Goal: Task Accomplishment & Management: Use online tool/utility

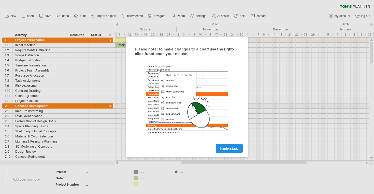
click at [228, 149] on span "I understand" at bounding box center [229, 149] width 19 height 4
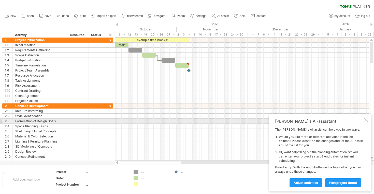
click at [364, 120] on div at bounding box center [366, 120] width 4 height 4
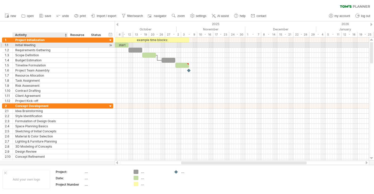
click at [28, 43] on div "Initial Meeting" at bounding box center [40, 45] width 50 height 5
click at [35, 44] on input "**********" at bounding box center [40, 45] width 50 height 5
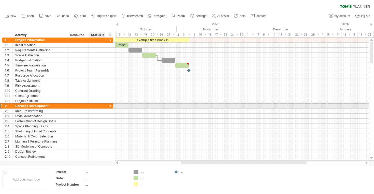
click at [97, 107] on div at bounding box center [96, 106] width 11 height 5
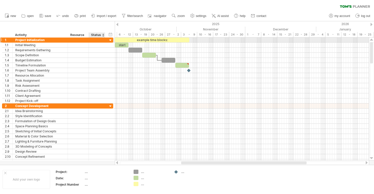
click at [111, 40] on div at bounding box center [110, 40] width 5 height 5
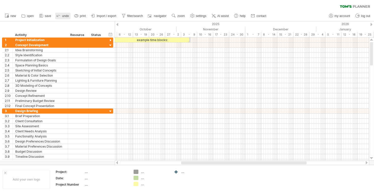
click at [63, 15] on span "undo" at bounding box center [65, 16] width 7 height 4
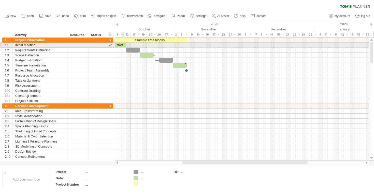
click at [122, 43] on div "start" at bounding box center [119, 45] width 14 height 5
click at [126, 45] on span at bounding box center [126, 45] width 2 height 5
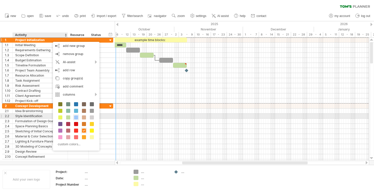
click at [77, 117] on span at bounding box center [76, 118] width 4 height 4
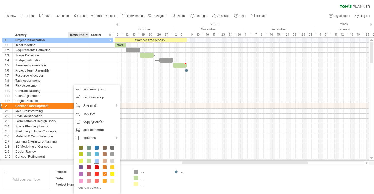
click at [97, 160] on span at bounding box center [97, 161] width 4 height 4
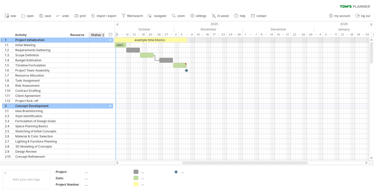
click at [104, 39] on div at bounding box center [104, 40] width 3 height 5
click at [107, 40] on div "**********" at bounding box center [57, 40] width 111 height 5
click at [111, 40] on div at bounding box center [110, 40] width 5 height 5
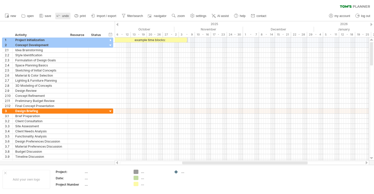
click at [61, 14] on icon at bounding box center [58, 15] width 5 height 5
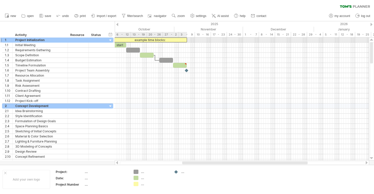
click at [127, 40] on div "example time blocks:" at bounding box center [149, 40] width 74 height 5
drag, startPoint x: 185, startPoint y: 39, endPoint x: 165, endPoint y: 41, distance: 20.2
click at [165, 41] on div "**********" at bounding box center [129, 40] width 74 height 5
drag, startPoint x: 165, startPoint y: 40, endPoint x: 173, endPoint y: 41, distance: 7.6
click at [173, 41] on div "**********" at bounding box center [133, 40] width 82 height 5
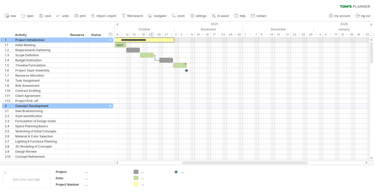
click at [153, 39] on div "**********" at bounding box center [133, 40] width 82 height 5
drag, startPoint x: 174, startPoint y: 40, endPoint x: 125, endPoint y: 41, distance: 49.6
click at [125, 41] on span at bounding box center [125, 40] width 2 height 5
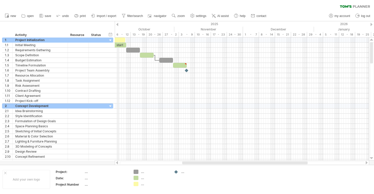
click at [117, 23] on div at bounding box center [117, 24] width 2 height 3
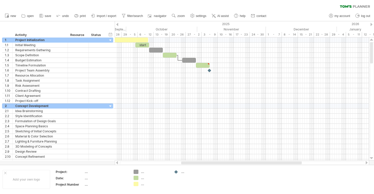
click at [117, 23] on div at bounding box center [117, 24] width 2 height 3
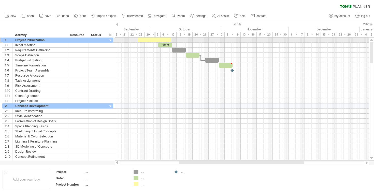
click at [154, 40] on div at bounding box center [154, 40] width 33 height 5
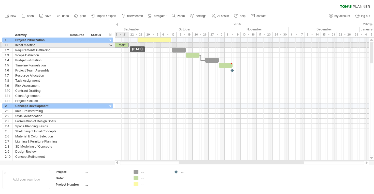
drag, startPoint x: 160, startPoint y: 44, endPoint x: 117, endPoint y: 47, distance: 43.5
click at [117, 47] on div "start [DATE] [DATE]" at bounding box center [242, 99] width 254 height 123
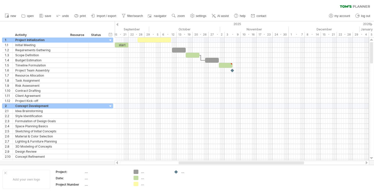
click at [117, 24] on div at bounding box center [117, 24] width 2 height 3
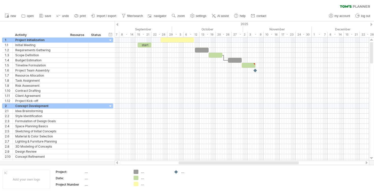
click at [117, 24] on div at bounding box center [117, 24] width 2 height 3
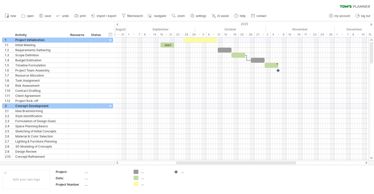
click at [117, 24] on div at bounding box center [117, 24] width 2 height 3
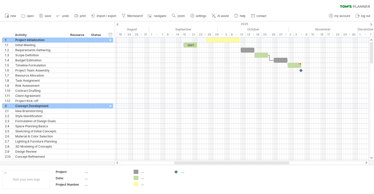
click at [117, 24] on div at bounding box center [117, 24] width 2 height 3
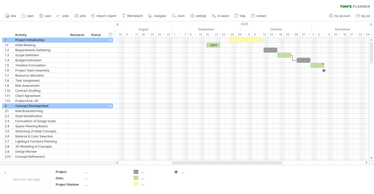
click at [117, 24] on div at bounding box center [117, 24] width 2 height 3
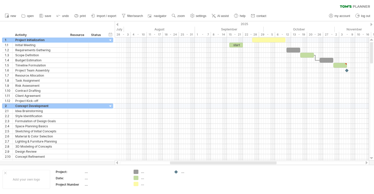
click at [117, 24] on div at bounding box center [117, 24] width 2 height 3
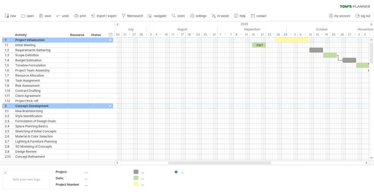
click at [117, 24] on div at bounding box center [117, 24] width 2 height 3
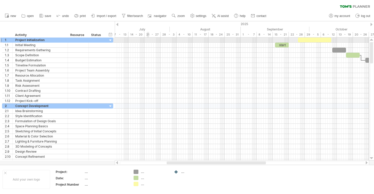
click at [147, 39] on div at bounding box center [242, 40] width 254 height 5
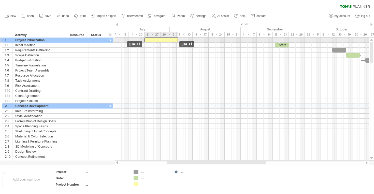
drag, startPoint x: 303, startPoint y: 40, endPoint x: 149, endPoint y: 39, distance: 153.6
click at [149, 39] on div at bounding box center [160, 40] width 33 height 5
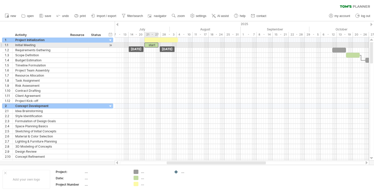
drag, startPoint x: 281, startPoint y: 44, endPoint x: 151, endPoint y: 45, distance: 130.4
click at [151, 45] on div "start" at bounding box center [151, 45] width 14 height 5
drag, startPoint x: 158, startPoint y: 45, endPoint x: 147, endPoint y: 47, distance: 11.5
click at [147, 47] on span at bounding box center [147, 45] width 2 height 5
drag, startPoint x: 146, startPoint y: 45, endPoint x: 154, endPoint y: 45, distance: 7.9
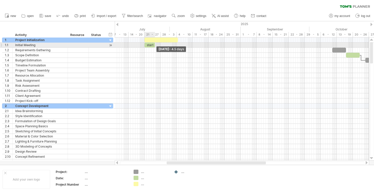
click at [154, 45] on span at bounding box center [155, 45] width 2 height 5
click at [152, 44] on div "start" at bounding box center [149, 45] width 10 height 5
click at [152, 45] on div "*" at bounding box center [149, 45] width 10 height 5
drag, startPoint x: 154, startPoint y: 42, endPoint x: 151, endPoint y: 45, distance: 4.3
click at [151, 45] on div "[DATE] [DATE]" at bounding box center [242, 99] width 254 height 123
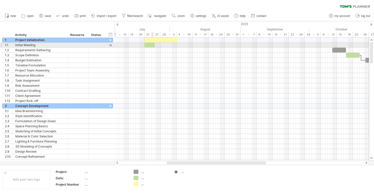
click at [158, 49] on div at bounding box center [242, 50] width 254 height 5
drag, startPoint x: 154, startPoint y: 46, endPoint x: 146, endPoint y: 47, distance: 7.7
click at [146, 47] on span at bounding box center [147, 45] width 2 height 5
click at [40, 44] on div "Initial Meeting" at bounding box center [40, 45] width 50 height 5
click at [40, 44] on input "**********" at bounding box center [40, 45] width 50 height 5
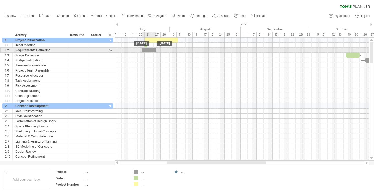
drag, startPoint x: 338, startPoint y: 49, endPoint x: 149, endPoint y: 51, distance: 189.4
click at [149, 51] on div at bounding box center [149, 50] width 14 height 5
click at [156, 50] on div at bounding box center [151, 50] width 14 height 5
click at [54, 48] on div "Requirements Gathering" at bounding box center [40, 50] width 50 height 5
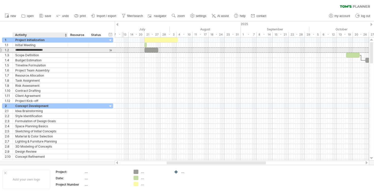
click at [52, 50] on input "**********" at bounding box center [40, 50] width 50 height 5
drag, startPoint x: 52, startPoint y: 50, endPoint x: 14, endPoint y: 50, distance: 37.9
click at [14, 50] on div "**********" at bounding box center [40, 50] width 55 height 5
click at [57, 49] on input "**********" at bounding box center [40, 50] width 50 height 5
click at [35, 50] on input "**********" at bounding box center [40, 50] width 50 height 5
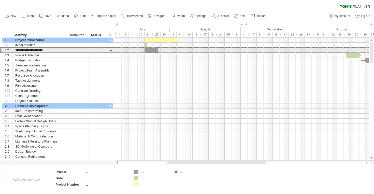
click at [157, 50] on span at bounding box center [158, 50] width 2 height 5
click at [156, 50] on div at bounding box center [151, 50] width 14 height 5
drag, startPoint x: 158, startPoint y: 49, endPoint x: 146, endPoint y: 51, distance: 12.0
click at [146, 51] on span at bounding box center [147, 50] width 2 height 5
click at [146, 50] on span at bounding box center [147, 50] width 2 height 5
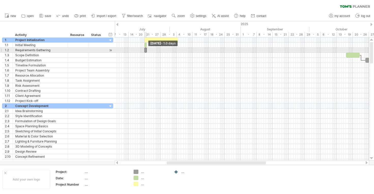
click at [146, 50] on span at bounding box center [147, 50] width 2 height 5
click at [144, 50] on span at bounding box center [144, 50] width 2 height 5
drag, startPoint x: 147, startPoint y: 50, endPoint x: 153, endPoint y: 50, distance: 5.8
click at [152, 50] on span at bounding box center [151, 50] width 2 height 5
click at [149, 50] on div at bounding box center [148, 50] width 8 height 5
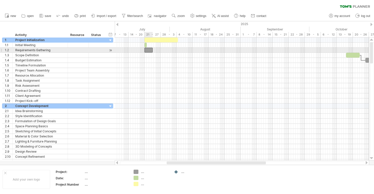
click at [149, 50] on div at bounding box center [148, 50] width 8 height 5
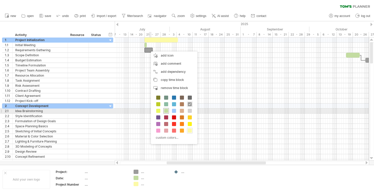
click at [167, 110] on span at bounding box center [166, 111] width 4 height 4
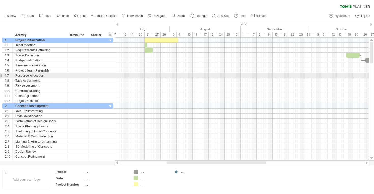
click at [157, 76] on div at bounding box center [242, 75] width 254 height 5
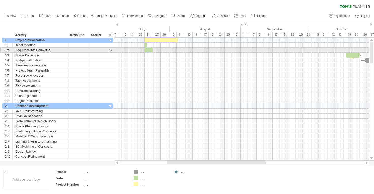
click at [149, 50] on div at bounding box center [148, 50] width 8 height 5
drag, startPoint x: 152, startPoint y: 50, endPoint x: 145, endPoint y: 52, distance: 6.5
click at [145, 52] on div at bounding box center [145, 50] width 2 height 5
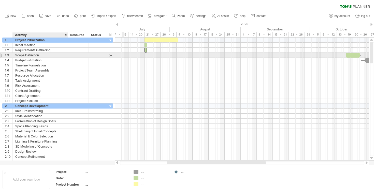
click at [51, 55] on div "Scope Definition" at bounding box center [40, 55] width 50 height 5
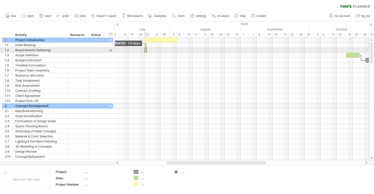
click at [145, 49] on span at bounding box center [144, 50] width 2 height 5
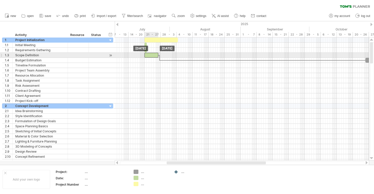
drag, startPoint x: 353, startPoint y: 54, endPoint x: 152, endPoint y: 54, distance: 201.6
click at [152, 54] on div at bounding box center [151, 55] width 14 height 5
drag, startPoint x: 158, startPoint y: 55, endPoint x: 146, endPoint y: 56, distance: 11.5
click at [146, 56] on span at bounding box center [147, 55] width 2 height 5
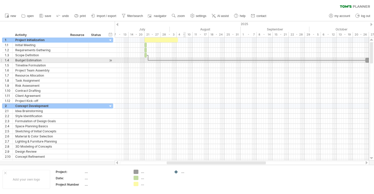
click at [185, 59] on div at bounding box center [242, 60] width 254 height 5
click at [185, 60] on div at bounding box center [256, 61] width 217 height 2
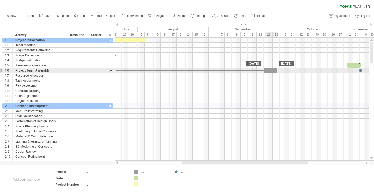
drag, startPoint x: 340, startPoint y: 59, endPoint x: 270, endPoint y: 68, distance: 70.5
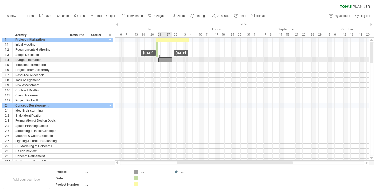
drag, startPoint x: 315, startPoint y: 70, endPoint x: 166, endPoint y: 57, distance: 149.5
click at [161, 59] on span at bounding box center [160, 59] width 2 height 5
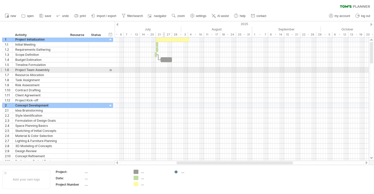
click at [166, 74] on div at bounding box center [242, 75] width 254 height 5
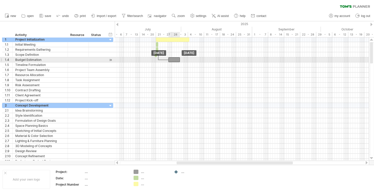
drag, startPoint x: 162, startPoint y: 59, endPoint x: 170, endPoint y: 59, distance: 7.9
click at [170, 59] on div at bounding box center [173, 59] width 11 height 5
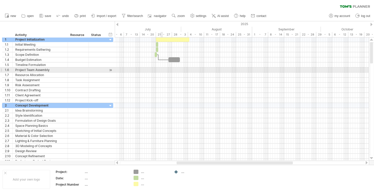
click at [161, 70] on div at bounding box center [242, 70] width 254 height 5
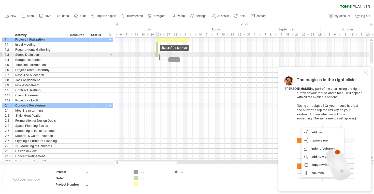
click at [157, 55] on span at bounding box center [158, 54] width 2 height 5
click at [155, 55] on span at bounding box center [156, 54] width 2 height 5
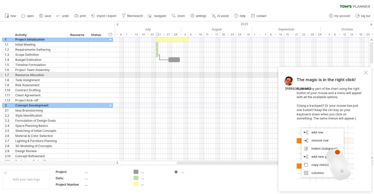
click at [157, 75] on div at bounding box center [242, 75] width 254 height 5
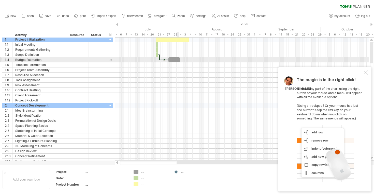
click at [177, 57] on div at bounding box center [173, 59] width 11 height 5
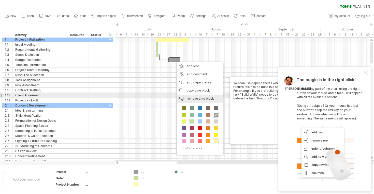
click at [197, 97] on span "remove time block" at bounding box center [200, 99] width 27 height 4
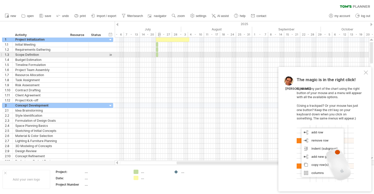
click at [159, 54] on span at bounding box center [158, 54] width 2 height 5
drag, startPoint x: 158, startPoint y: 54, endPoint x: 161, endPoint y: 54, distance: 2.8
click at [161, 54] on span at bounding box center [160, 54] width 2 height 5
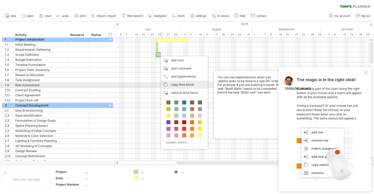
click at [189, 84] on span "copy time block" at bounding box center [182, 85] width 23 height 4
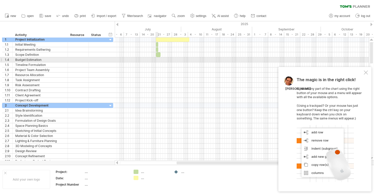
click at [156, 60] on div at bounding box center [242, 59] width 254 height 5
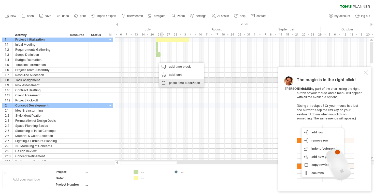
click at [181, 82] on div "paste time block/icon" at bounding box center [181, 83] width 45 height 8
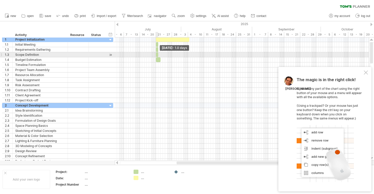
click at [158, 56] on span at bounding box center [158, 54] width 2 height 5
drag, startPoint x: 157, startPoint y: 55, endPoint x: 171, endPoint y: 54, distance: 13.7
click at [171, 54] on span at bounding box center [172, 54] width 2 height 5
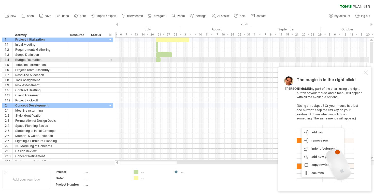
click at [110, 59] on div at bounding box center [110, 59] width 5 height 5
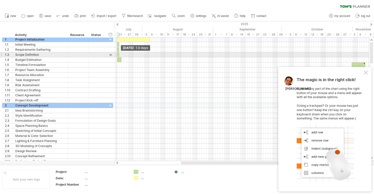
drag, startPoint x: 132, startPoint y: 55, endPoint x: 119, endPoint y: 55, distance: 13.5
click at [119, 55] on span at bounding box center [119, 54] width 2 height 5
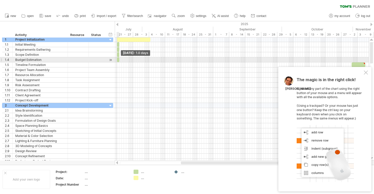
click at [118, 61] on span at bounding box center [119, 59] width 2 height 5
drag, startPoint x: 119, startPoint y: 61, endPoint x: 133, endPoint y: 60, distance: 14.0
click at [133, 60] on span at bounding box center [133, 59] width 2 height 5
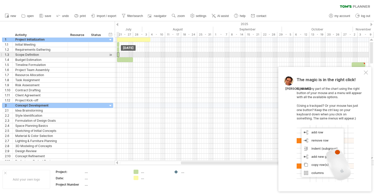
click at [118, 54] on div at bounding box center [118, 54] width 2 height 5
click at [119, 56] on span at bounding box center [119, 54] width 2 height 5
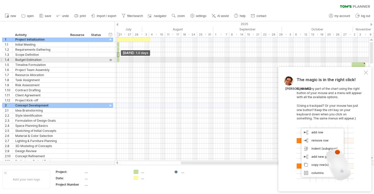
drag, startPoint x: 133, startPoint y: 60, endPoint x: 119, endPoint y: 61, distance: 14.0
click at [119, 61] on span at bounding box center [119, 59] width 2 height 5
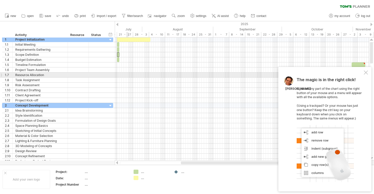
click at [126, 78] on div at bounding box center [242, 75] width 254 height 5
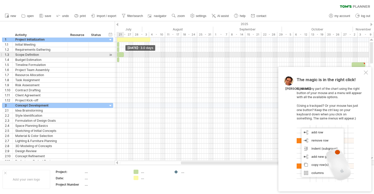
drag, startPoint x: 119, startPoint y: 54, endPoint x: 123, endPoint y: 55, distance: 4.6
click at [123, 55] on span at bounding box center [124, 54] width 2 height 5
drag, startPoint x: 124, startPoint y: 55, endPoint x: 128, endPoint y: 55, distance: 4.6
click at [128, 55] on span at bounding box center [128, 54] width 2 height 5
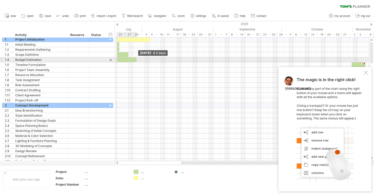
drag, startPoint x: 118, startPoint y: 60, endPoint x: 135, endPoint y: 61, distance: 16.8
click at [135, 61] on div at bounding box center [127, 59] width 20 height 5
click at [119, 61] on div at bounding box center [127, 59] width 20 height 5
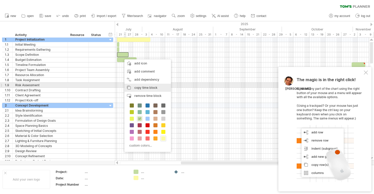
click at [143, 86] on span "copy time block" at bounding box center [145, 88] width 23 height 4
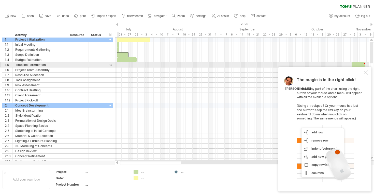
click at [118, 65] on div at bounding box center [242, 65] width 254 height 5
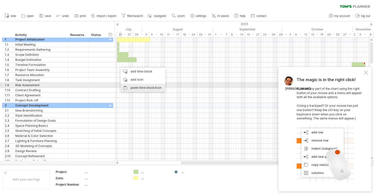
click at [140, 87] on div "paste time block/icon" at bounding box center [143, 88] width 45 height 8
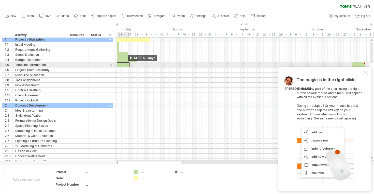
click at [117, 66] on span at bounding box center [117, 65] width 2 height 5
drag, startPoint x: 129, startPoint y: 65, endPoint x: 140, endPoint y: 65, distance: 11.2
click at [140, 65] on span at bounding box center [141, 65] width 2 height 5
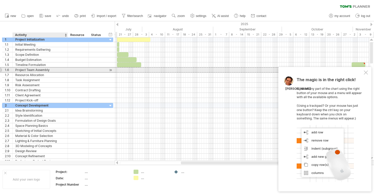
click at [57, 69] on div "Project Team Assembly" at bounding box center [40, 70] width 50 height 5
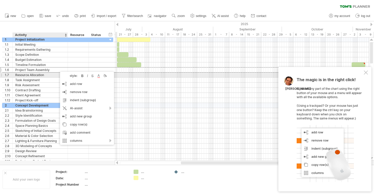
click at [50, 74] on div "Resource Allocation" at bounding box center [40, 75] width 50 height 5
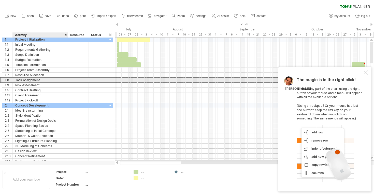
click at [49, 81] on div "Task Assignment" at bounding box center [40, 80] width 50 height 5
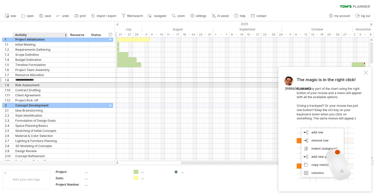
click at [49, 84] on div "Risk Assessment" at bounding box center [40, 85] width 50 height 5
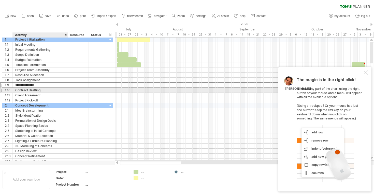
click at [49, 92] on div "Contract Drafting" at bounding box center [40, 90] width 50 height 5
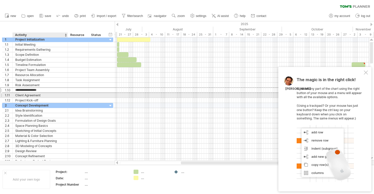
click at [49, 96] on div "Client Agreement" at bounding box center [40, 95] width 50 height 5
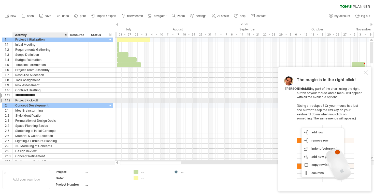
click at [50, 100] on div "Project Kick-off" at bounding box center [40, 100] width 50 height 5
